Goal: Transaction & Acquisition: Purchase product/service

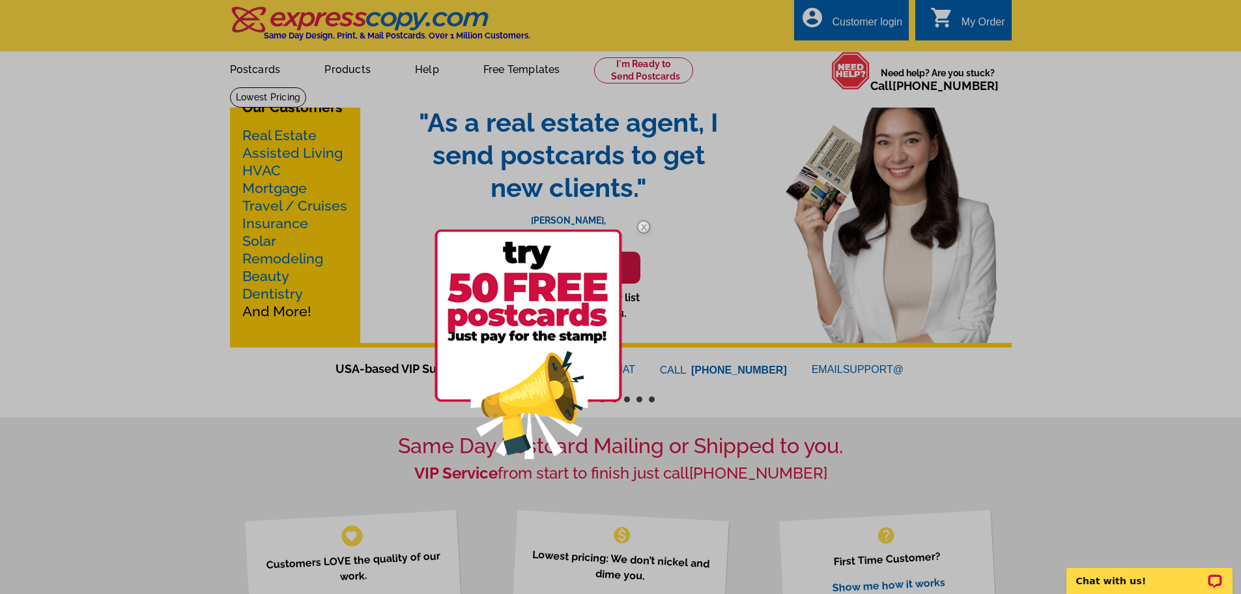
drag, startPoint x: 638, startPoint y: 226, endPoint x: 626, endPoint y: 209, distance: 21.5
click at [639, 226] on img at bounding box center [644, 227] width 38 height 38
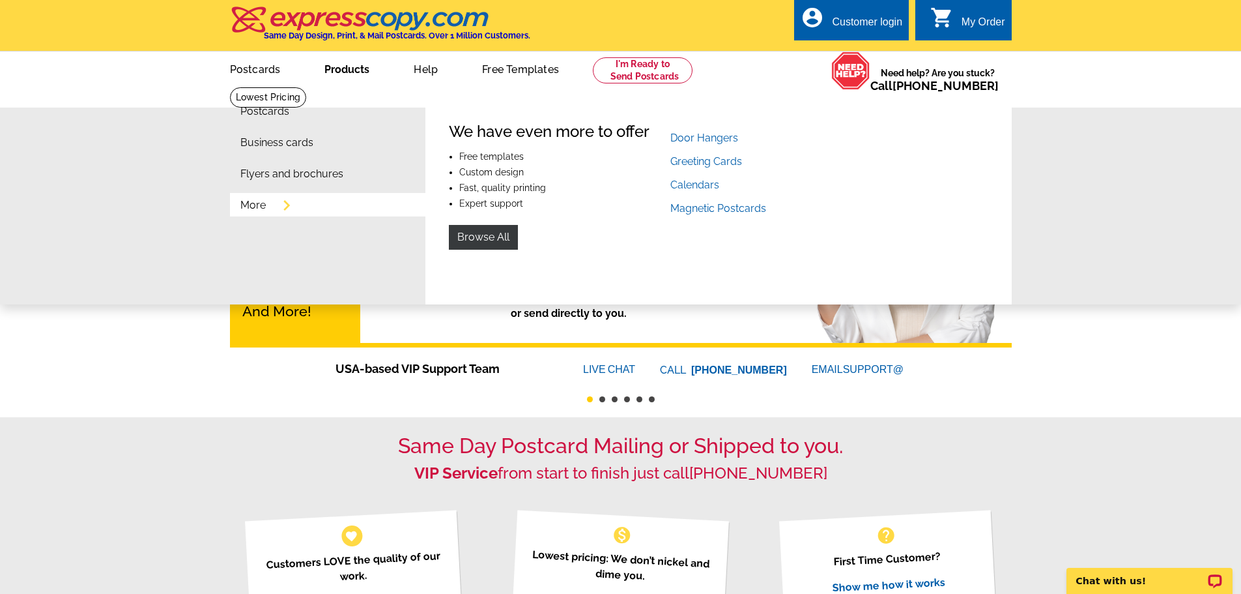
click at [253, 207] on link "More" at bounding box center [252, 205] width 25 height 10
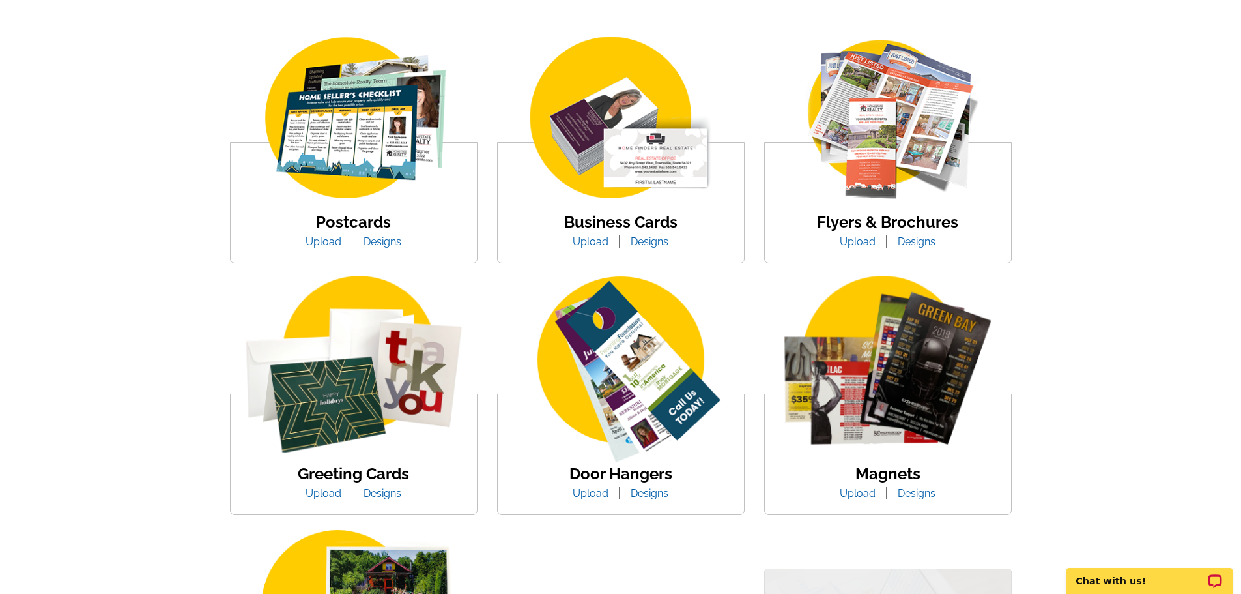
scroll to position [261, 0]
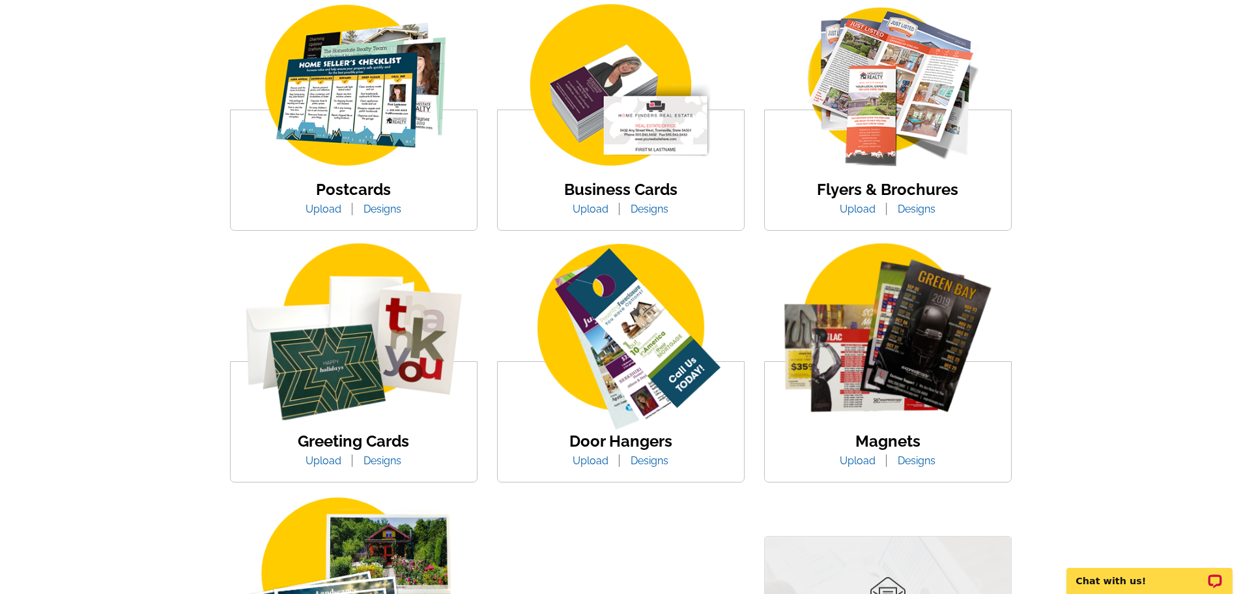
click at [631, 361] on img at bounding box center [621, 338] width 246 height 190
